Goal: Task Accomplishment & Management: Complete application form

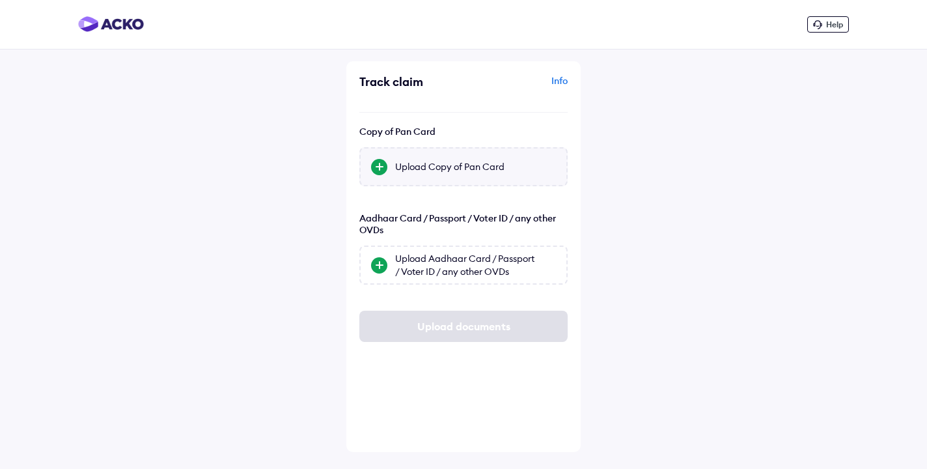
click at [471, 167] on div "Upload Copy of Pan Card" at bounding box center [475, 166] width 161 height 13
click at [0, 0] on input "Upload Copy of Pan Card" at bounding box center [0, 0] width 0 height 0
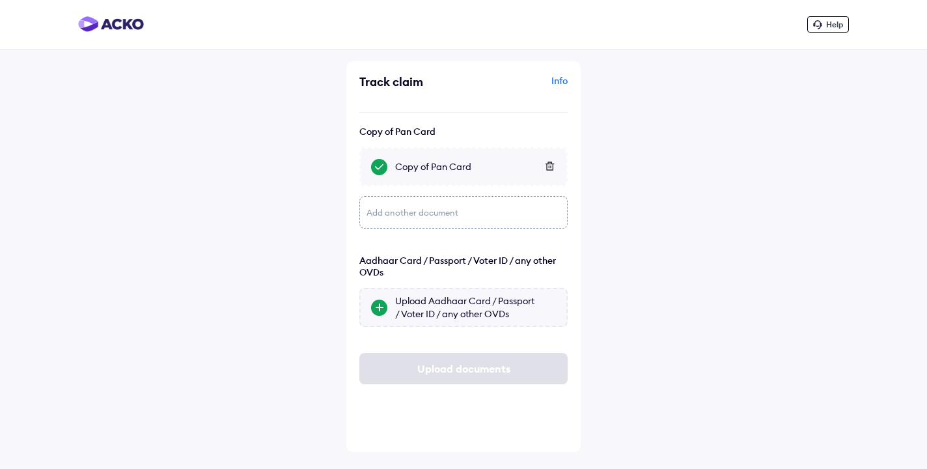
click at [419, 306] on div "Upload Aadhaar Card / Passport / Voter ID / any other OVDs" at bounding box center [475, 307] width 161 height 26
click at [0, 0] on input "Upload Aadhaar Card / Passport / Voter ID / any other OVDs" at bounding box center [0, 0] width 0 height 0
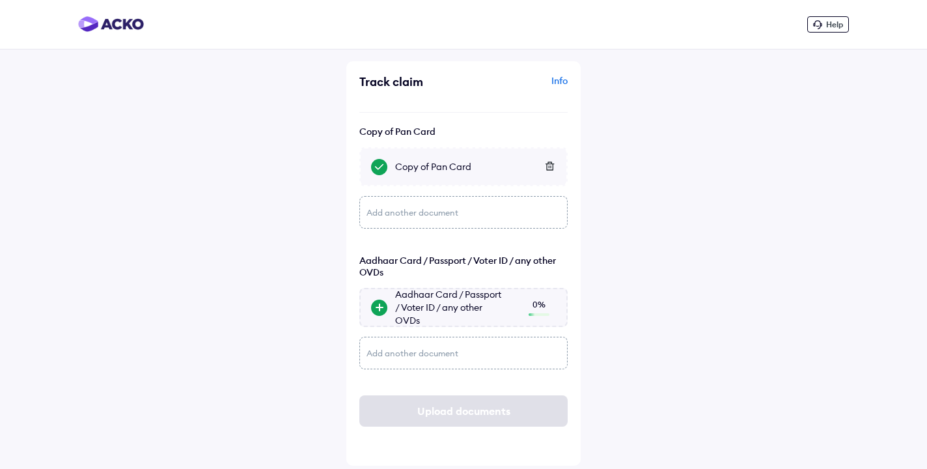
click at [380, 308] on div at bounding box center [379, 308] width 16 height 16
click at [0, 0] on input "Aadhaar Card / Passport / Voter ID / any other OVDs 0 %" at bounding box center [0, 0] width 0 height 0
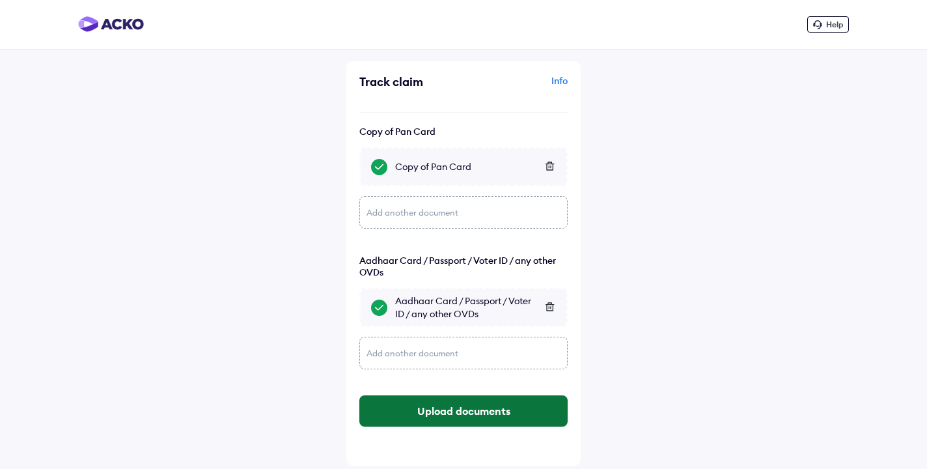
click at [475, 411] on button "Upload documents" at bounding box center [463, 410] width 208 height 31
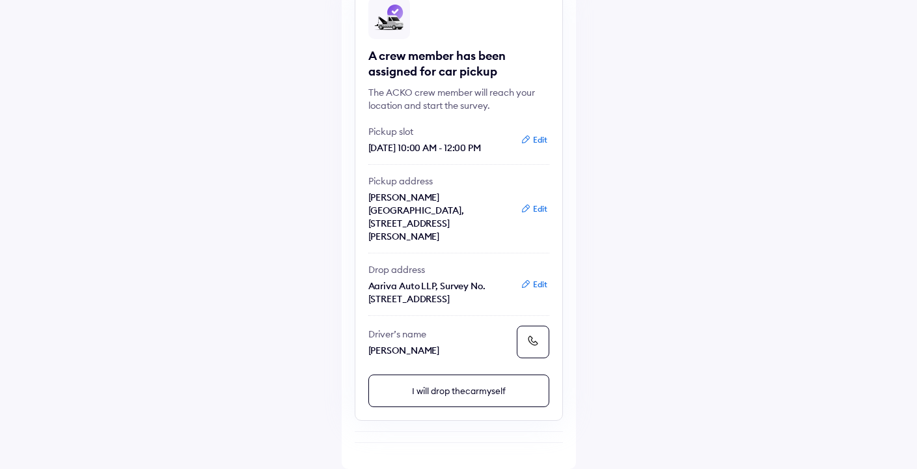
scroll to position [208, 0]
